Goal: Obtain resource: Download file/media

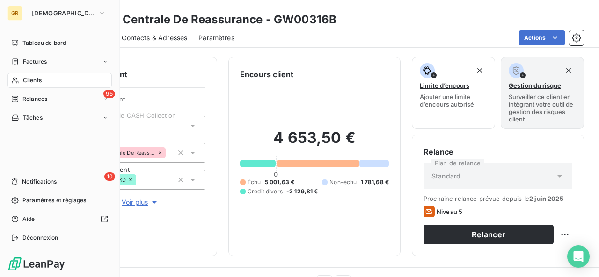
click at [31, 79] on span "Clients" at bounding box center [32, 80] width 19 height 8
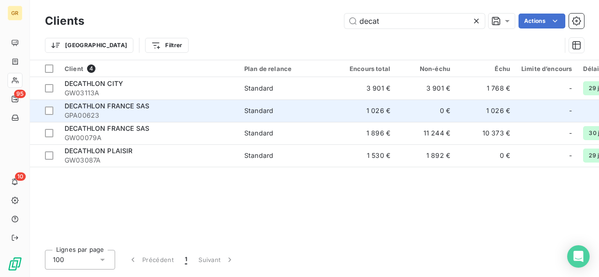
type input "decat"
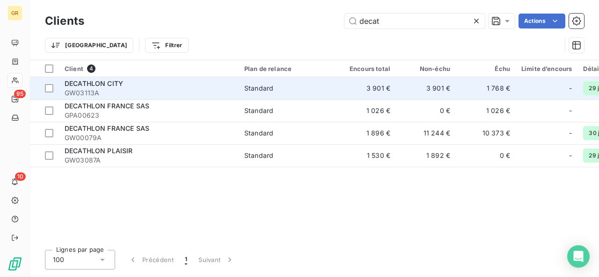
click at [179, 90] on span "GW03113A" at bounding box center [149, 92] width 168 height 9
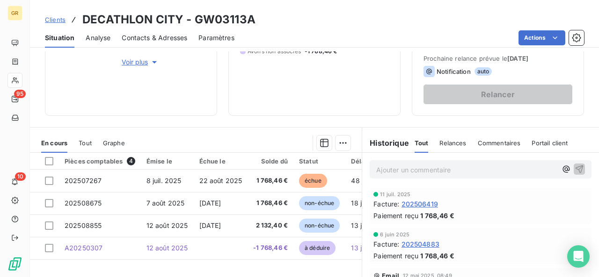
scroll to position [187, 0]
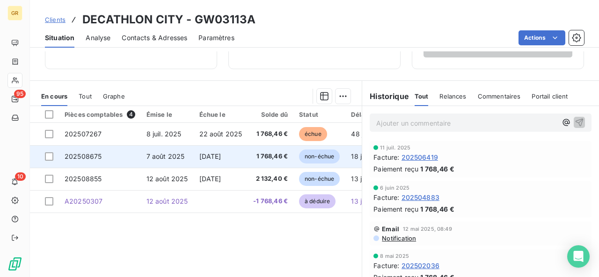
click at [234, 160] on td "[DATE]" at bounding box center [221, 156] width 54 height 22
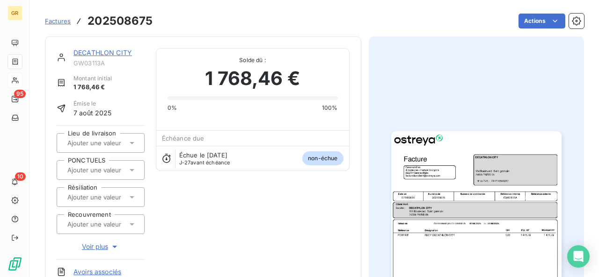
click at [461, 247] on img "button" at bounding box center [476, 251] width 170 height 240
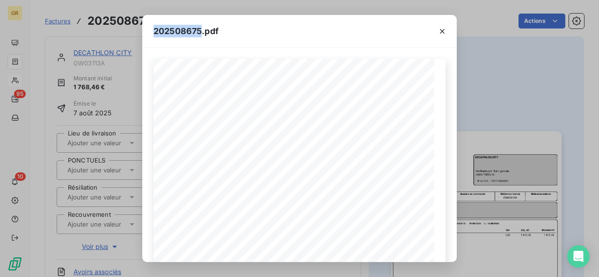
drag, startPoint x: 200, startPoint y: 32, endPoint x: 155, endPoint y: 29, distance: 45.0
click at [155, 29] on span "202508675.pdf" at bounding box center [185, 31] width 65 height 13
copy span "202508675"
drag, startPoint x: 117, startPoint y: 29, endPoint x: 110, endPoint y: 23, distance: 9.3
click at [117, 29] on div "202508675.pdf Référence interne Numéro de Date de Numéro de commande Référence …" at bounding box center [299, 138] width 599 height 277
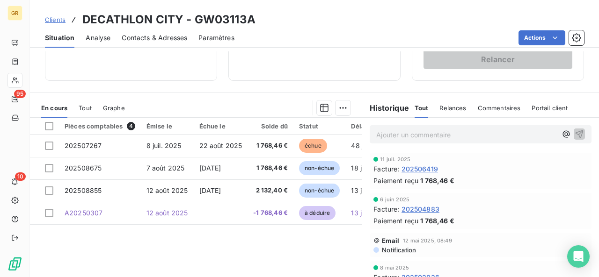
scroll to position [140, 0]
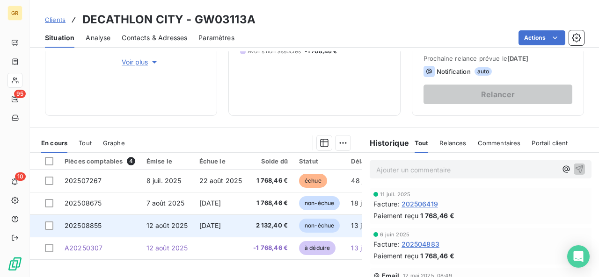
click at [221, 225] on span "[DATE]" at bounding box center [210, 226] width 22 height 8
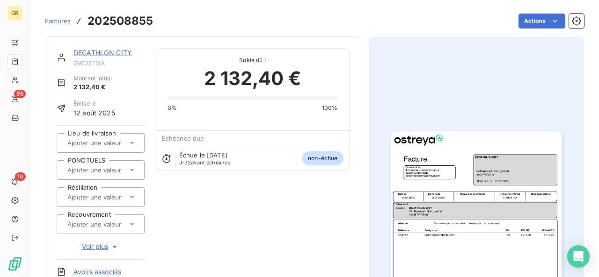
click at [428, 247] on img "button" at bounding box center [476, 251] width 170 height 240
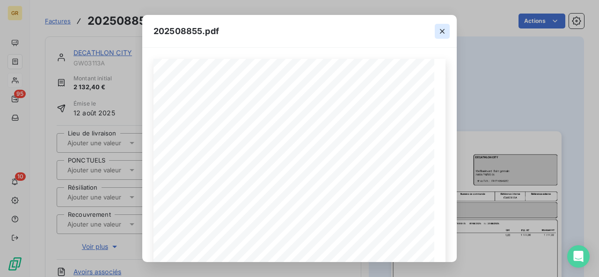
click at [447, 32] on button "button" at bounding box center [442, 31] width 15 height 15
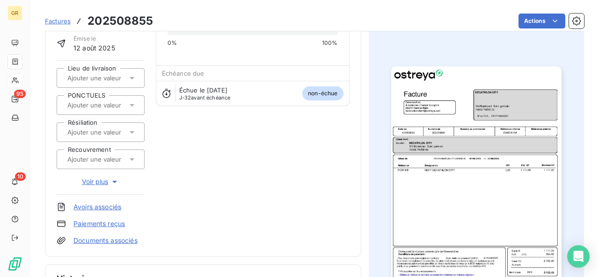
scroll to position [187, 0]
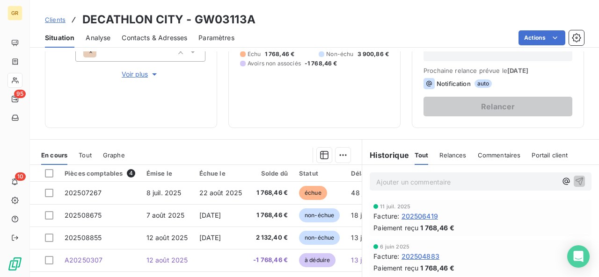
scroll to position [140, 0]
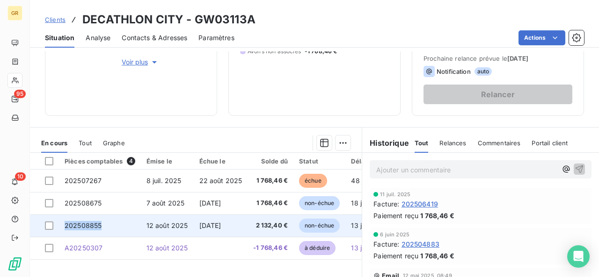
drag, startPoint x: 105, startPoint y: 224, endPoint x: 65, endPoint y: 225, distance: 39.3
click at [65, 225] on td "202508855" at bounding box center [100, 226] width 82 height 22
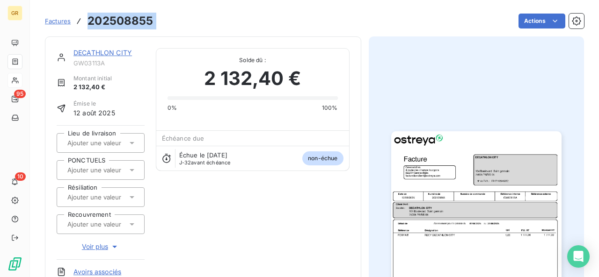
drag, startPoint x: 134, startPoint y: 22, endPoint x: 87, endPoint y: 23, distance: 47.3
click at [87, 23] on div "Factures 202508855 Actions" at bounding box center [314, 21] width 539 height 20
copy section "202508855 Actions"
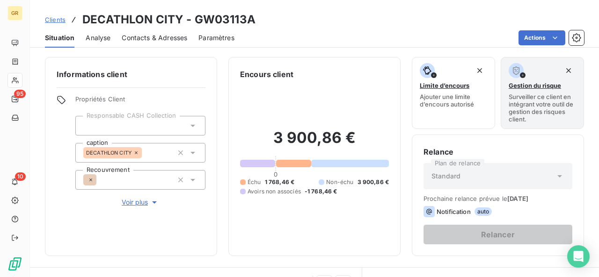
drag, startPoint x: 186, startPoint y: 0, endPoint x: 200, endPoint y: 244, distance: 244.1
click at [200, 244] on div "Informations client Propriétés Client Responsable CASH Collection caption DECAT…" at bounding box center [131, 156] width 172 height 199
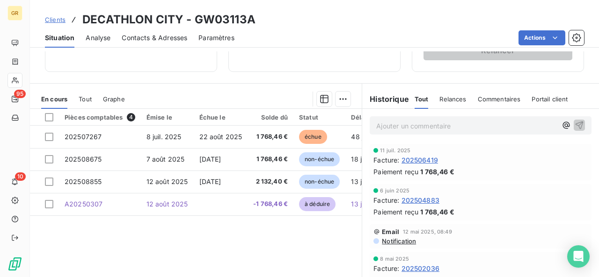
scroll to position [187, 0]
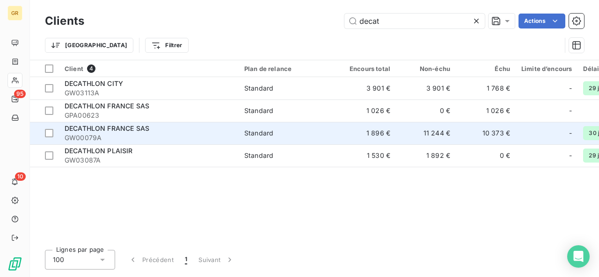
click at [117, 136] on span "GW00079A" at bounding box center [149, 137] width 168 height 9
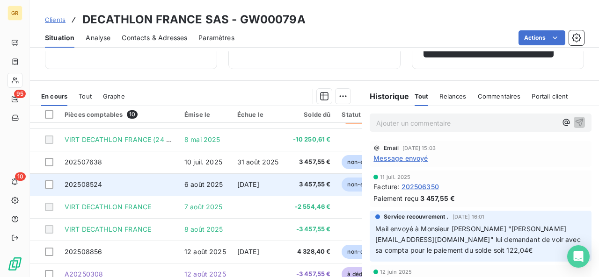
scroll to position [223, 0]
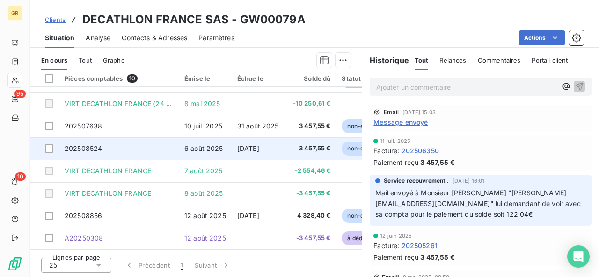
click at [209, 219] on td "12 août 2025" at bounding box center [205, 216] width 53 height 22
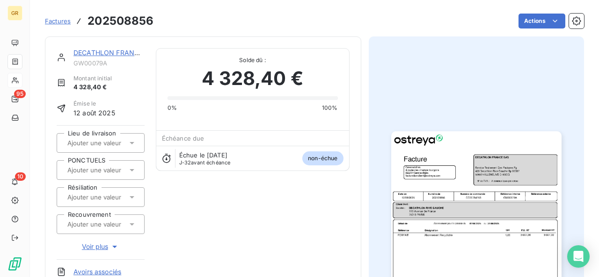
click at [474, 209] on img "button" at bounding box center [476, 251] width 170 height 240
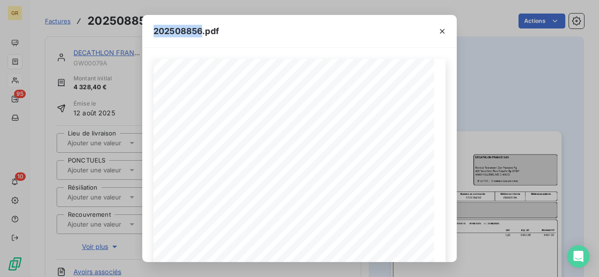
drag, startPoint x: 202, startPoint y: 32, endPoint x: 154, endPoint y: 28, distance: 47.9
click at [154, 28] on span "202508856.pdf" at bounding box center [185, 31] width 65 height 13
copy span "202508856"
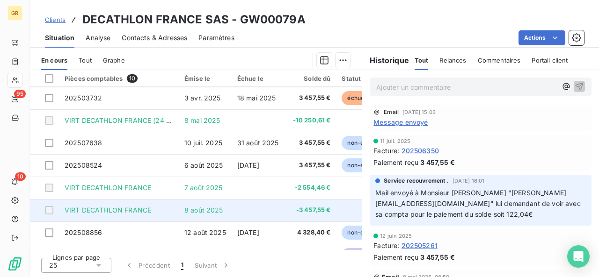
scroll to position [65, 0]
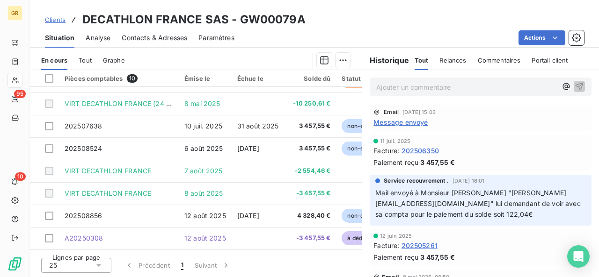
click at [173, 31] on div "Contacts & Adresses" at bounding box center [154, 38] width 65 height 20
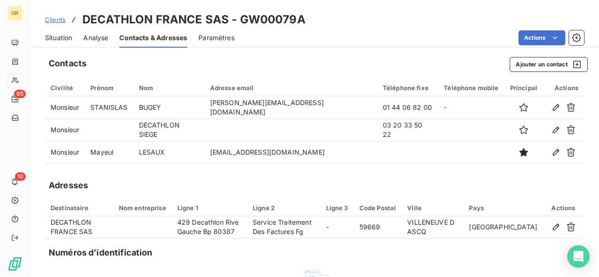
click at [51, 38] on span "Situation" at bounding box center [58, 37] width 27 height 9
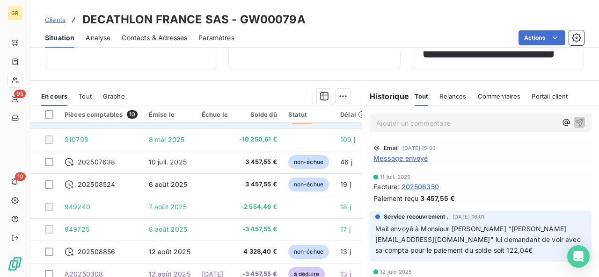
scroll to position [223, 0]
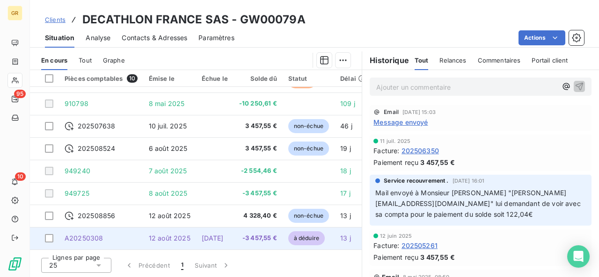
click at [187, 227] on td "12 août 2025" at bounding box center [169, 238] width 53 height 22
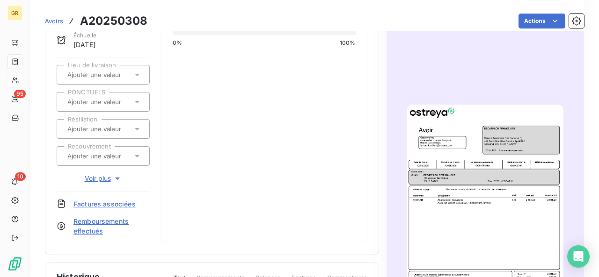
scroll to position [94, 0]
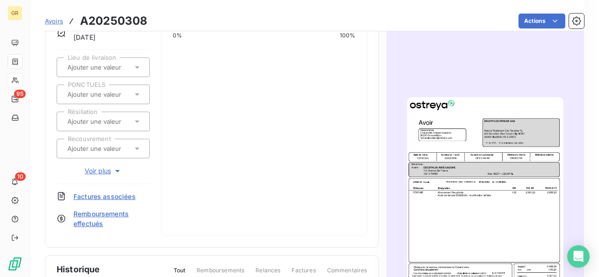
click at [483, 215] on img "button" at bounding box center [485, 207] width 156 height 221
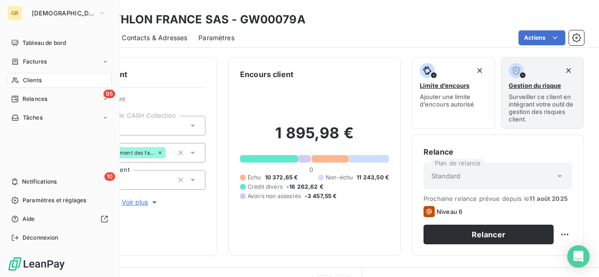
click at [27, 73] on div "Clients" at bounding box center [59, 80] width 104 height 15
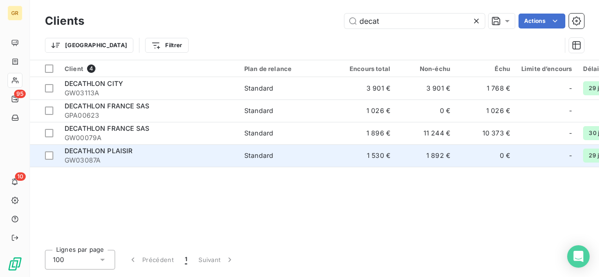
click at [144, 155] on div "DECATHLON PLAISIR" at bounding box center [149, 150] width 168 height 9
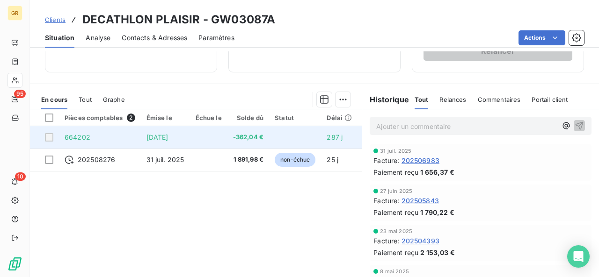
scroll to position [187, 0]
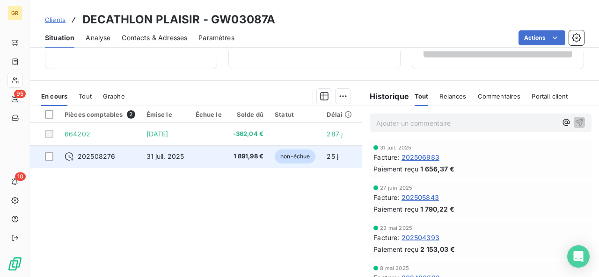
click at [172, 167] on td "31 juil. 2025" at bounding box center [165, 156] width 49 height 22
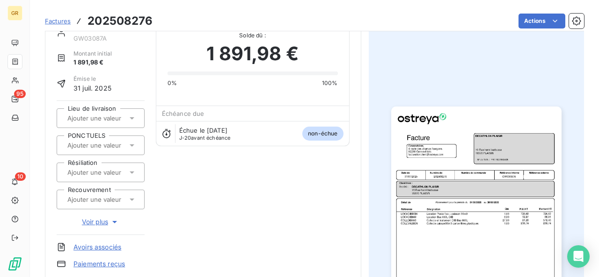
scroll to position [47, 0]
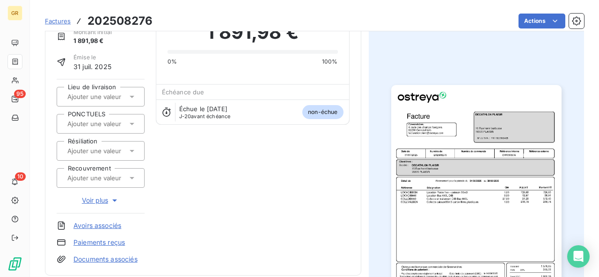
click at [466, 255] on img "button" at bounding box center [476, 205] width 170 height 240
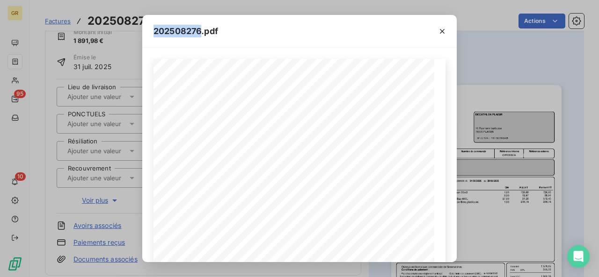
drag, startPoint x: 200, startPoint y: 30, endPoint x: 155, endPoint y: 37, distance: 45.9
click at [155, 37] on div "202508276.pdf" at bounding box center [299, 31] width 314 height 33
copy span "202508276"
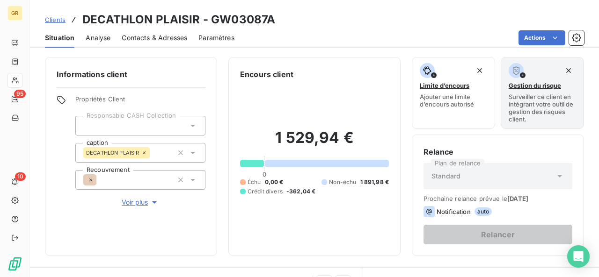
scroll to position [140, 0]
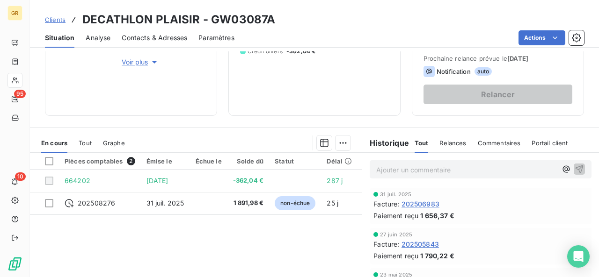
click at [82, 142] on span "Tout" at bounding box center [85, 142] width 13 height 7
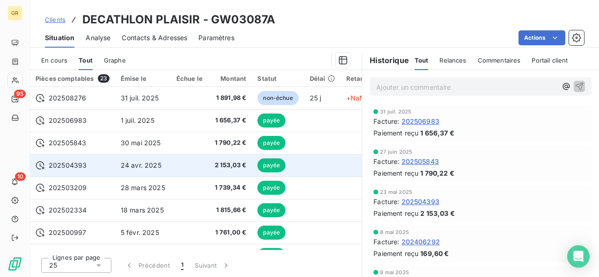
scroll to position [176, 0]
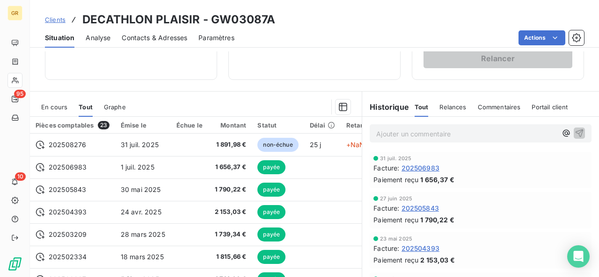
click at [64, 105] on span "En cours" at bounding box center [54, 106] width 26 height 7
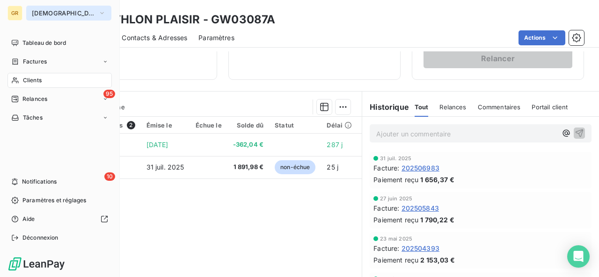
click at [41, 15] on span "[DEMOGRAPHIC_DATA]" at bounding box center [63, 12] width 63 height 7
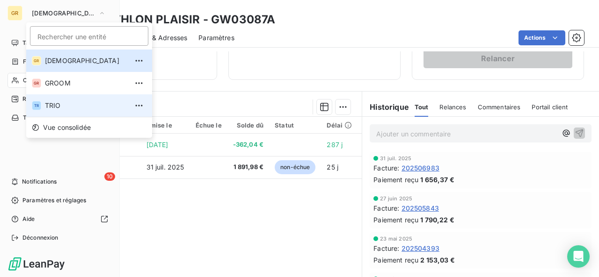
click at [62, 102] on span "TRIO" at bounding box center [86, 105] width 83 height 9
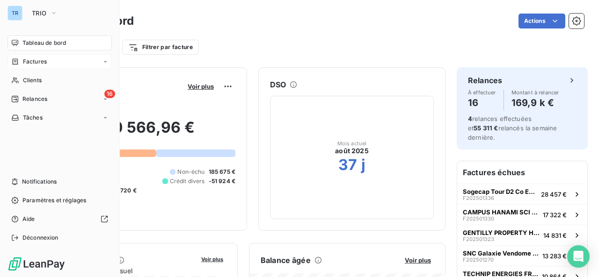
click at [37, 60] on span "Factures" at bounding box center [35, 62] width 24 height 8
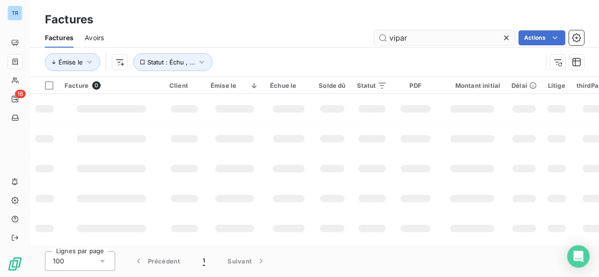
click at [391, 34] on input "vipar" at bounding box center [444, 37] width 140 height 15
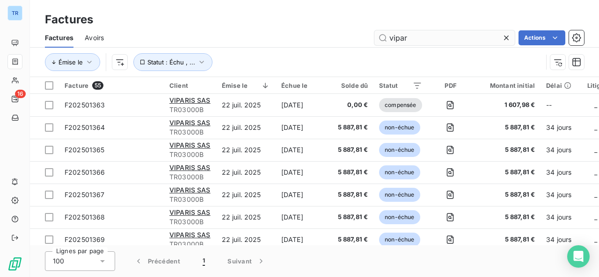
click at [391, 34] on input "vipar" at bounding box center [444, 37] width 140 height 15
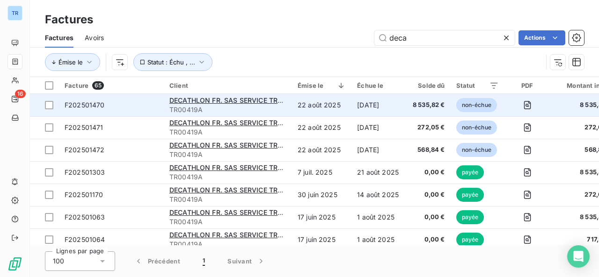
type input "deca"
click at [254, 96] on div "DECATHLON FR. SAS SERVICE TRAIT. DES FACTURES" at bounding box center [227, 100] width 117 height 9
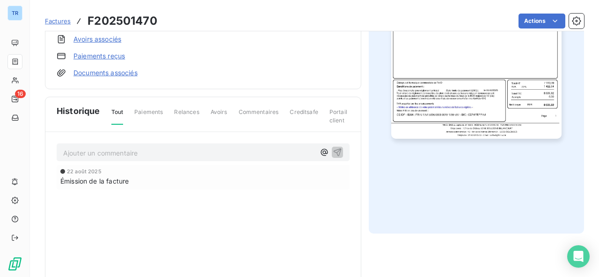
scroll to position [234, 0]
click at [119, 109] on span "Tout" at bounding box center [117, 116] width 12 height 17
click at [141, 108] on span "Paiements" at bounding box center [148, 116] width 29 height 16
click at [142, 115] on span "Paiements" at bounding box center [148, 116] width 29 height 16
click at [153, 109] on span "Paiements" at bounding box center [148, 116] width 29 height 16
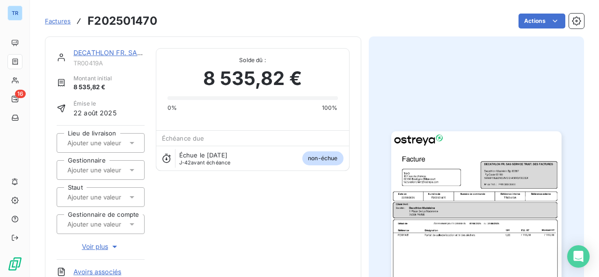
scroll to position [0, 0]
click at [84, 49] on link "DECATHLON FR. SAS SERVICE TRAIT. DES FACTURES" at bounding box center [159, 53] width 172 height 8
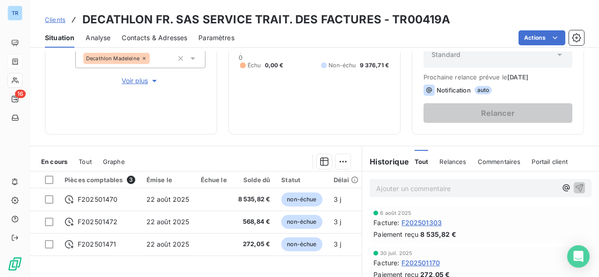
scroll to position [140, 0]
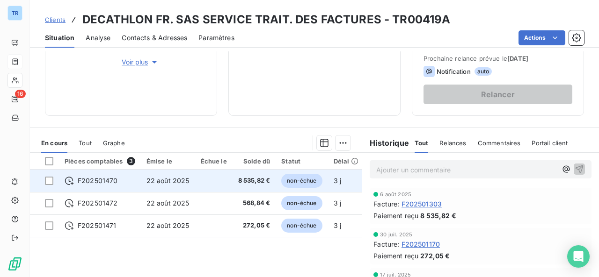
click at [202, 186] on td at bounding box center [213, 181] width 37 height 22
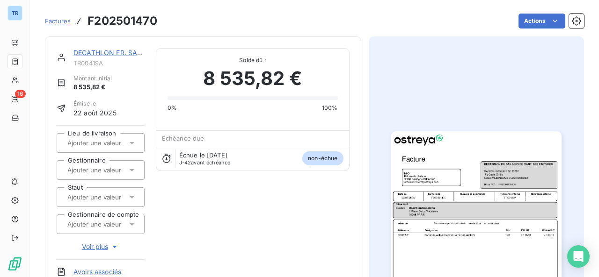
click at [480, 222] on img "button" at bounding box center [476, 251] width 170 height 240
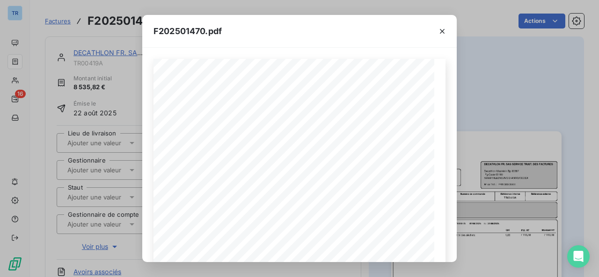
click at [464, 20] on div "F202501470.pdf Référence interne Numéro de Date de Numéro de commande Référence…" at bounding box center [299, 138] width 599 height 277
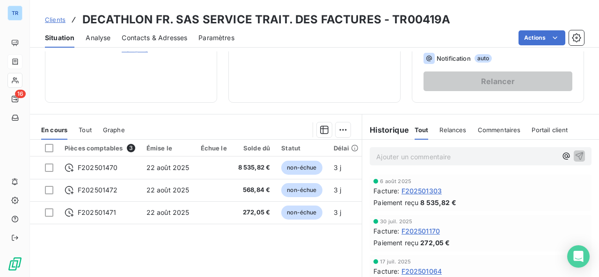
scroll to position [187, 0]
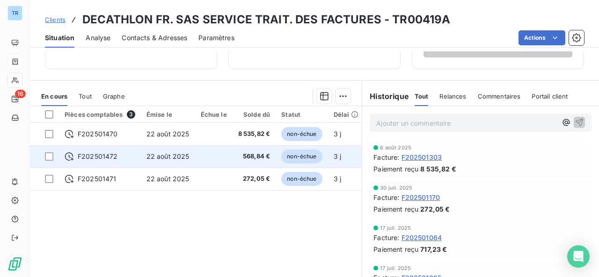
click at [196, 152] on td at bounding box center [213, 156] width 37 height 22
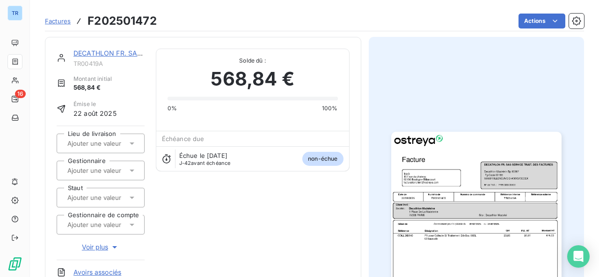
scroll to position [140, 0]
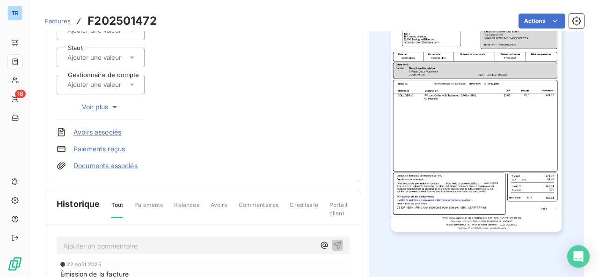
click at [434, 152] on img "button" at bounding box center [476, 112] width 170 height 240
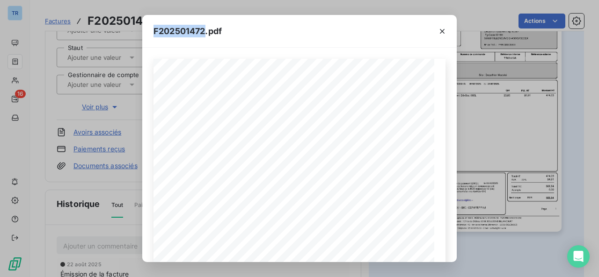
drag, startPoint x: 205, startPoint y: 32, endPoint x: 156, endPoint y: 36, distance: 49.2
click at [156, 36] on span "F202501472.pdf" at bounding box center [187, 31] width 68 height 13
copy span "F202501472"
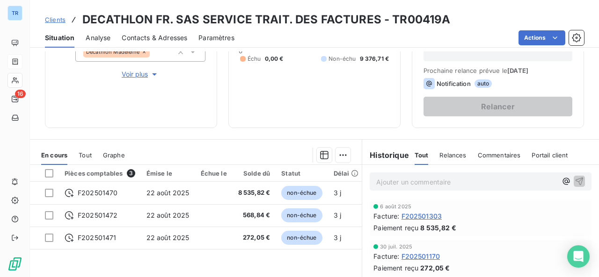
scroll to position [140, 0]
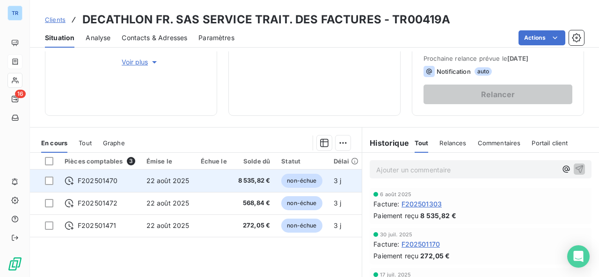
click at [168, 181] on span "22 août 2025" at bounding box center [167, 181] width 43 height 8
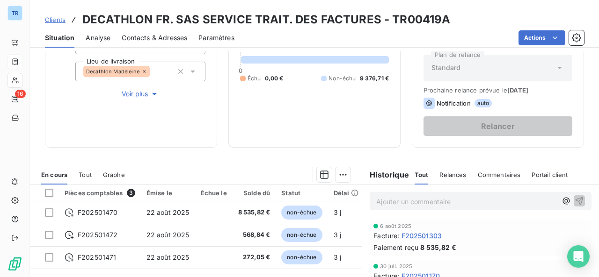
scroll to position [140, 0]
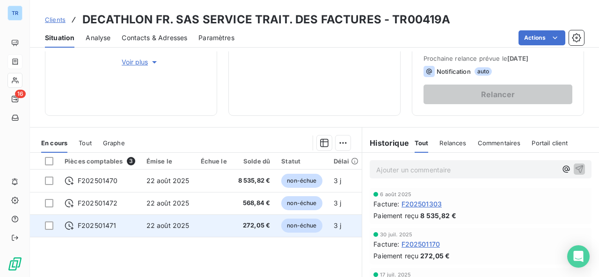
click at [203, 227] on td at bounding box center [213, 226] width 37 height 22
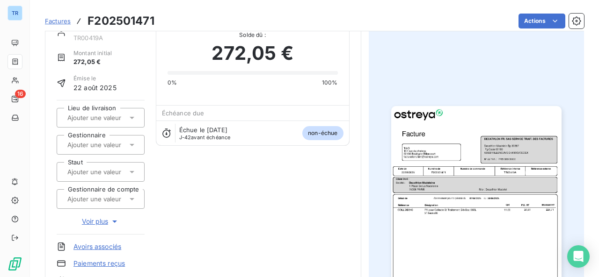
scroll to position [47, 0]
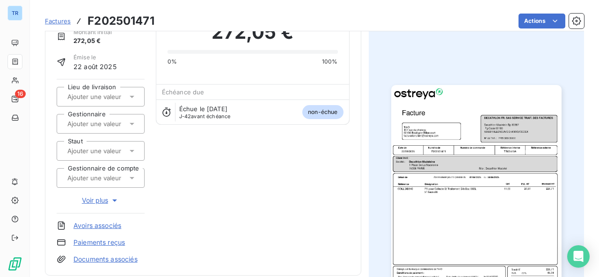
click at [445, 209] on img "button" at bounding box center [476, 205] width 170 height 240
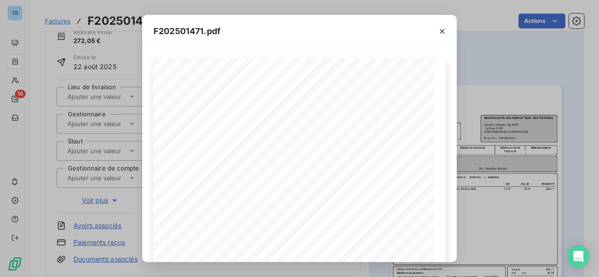
click at [199, 31] on span "F202501471.pdf" at bounding box center [186, 31] width 67 height 13
drag, startPoint x: 203, startPoint y: 31, endPoint x: 155, endPoint y: 30, distance: 48.2
click at [155, 30] on span "F202501471.pdf" at bounding box center [186, 31] width 67 height 13
copy span "F202501471"
drag, startPoint x: 444, startPoint y: 30, endPoint x: 344, endPoint y: 115, distance: 131.1
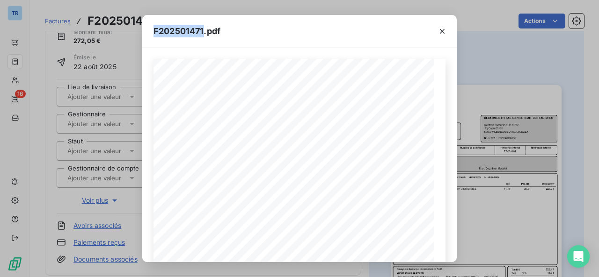
click at [444, 30] on icon "button" at bounding box center [441, 31] width 9 height 9
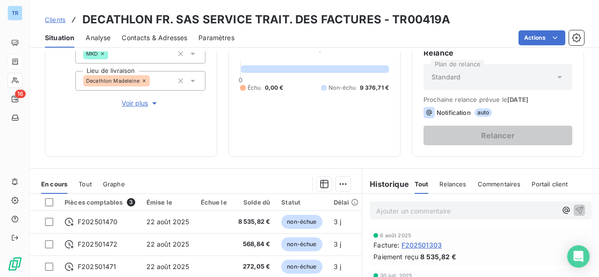
scroll to position [187, 0]
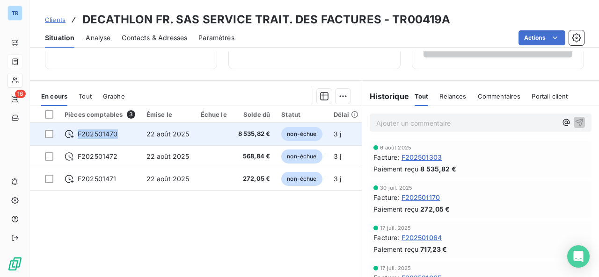
drag, startPoint x: 123, startPoint y: 137, endPoint x: 79, endPoint y: 136, distance: 44.0
click at [79, 136] on div "F202501470" at bounding box center [100, 134] width 71 height 9
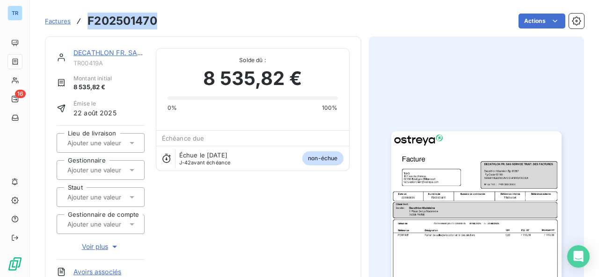
drag, startPoint x: 157, startPoint y: 19, endPoint x: 90, endPoint y: 21, distance: 66.5
click at [90, 21] on h3 "F202501470" at bounding box center [122, 21] width 70 height 17
copy h3 "F202501470"
